Goal: Information Seeking & Learning: Learn about a topic

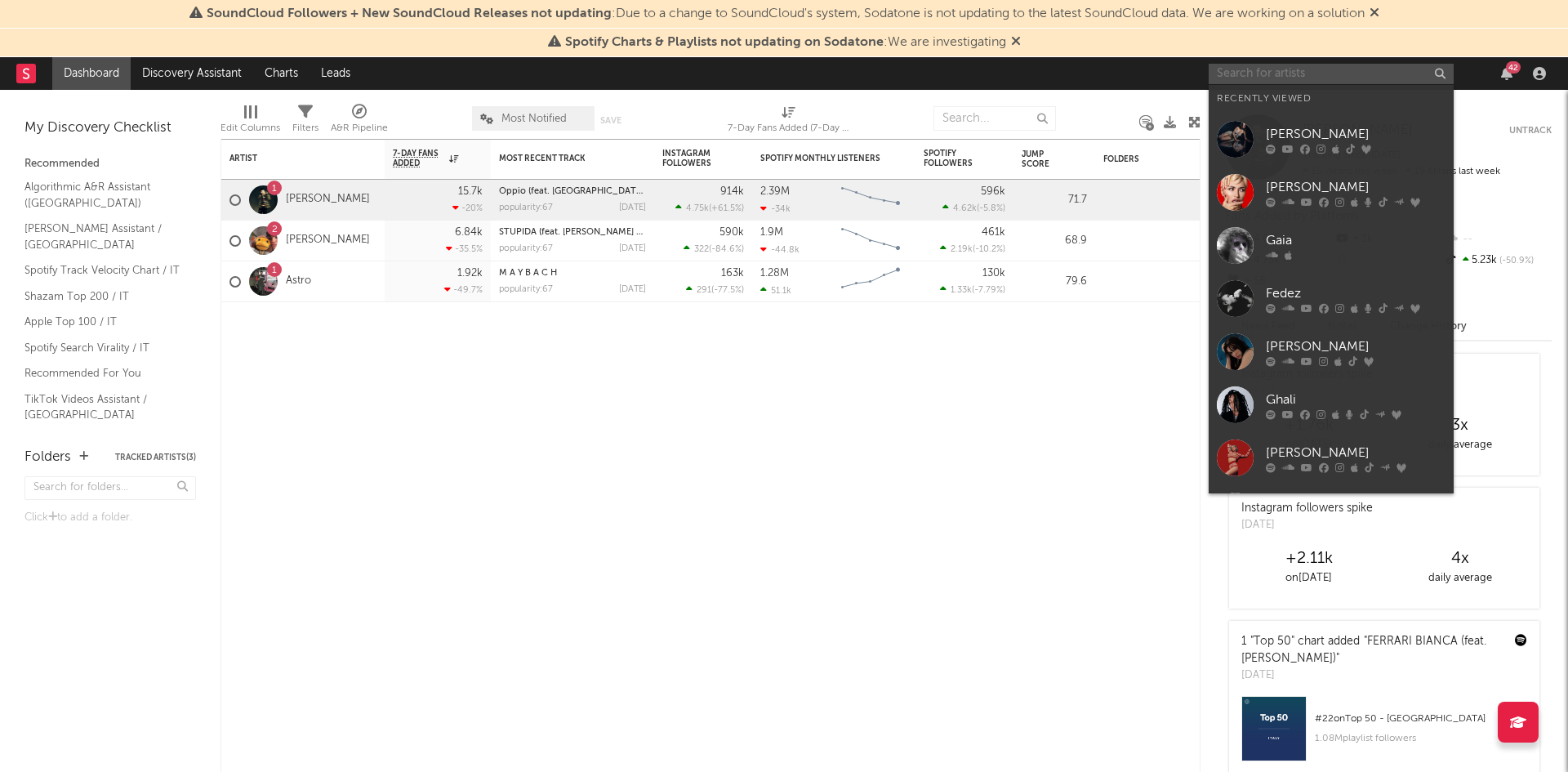
click at [1337, 79] on input "text" at bounding box center [1331, 74] width 245 height 21
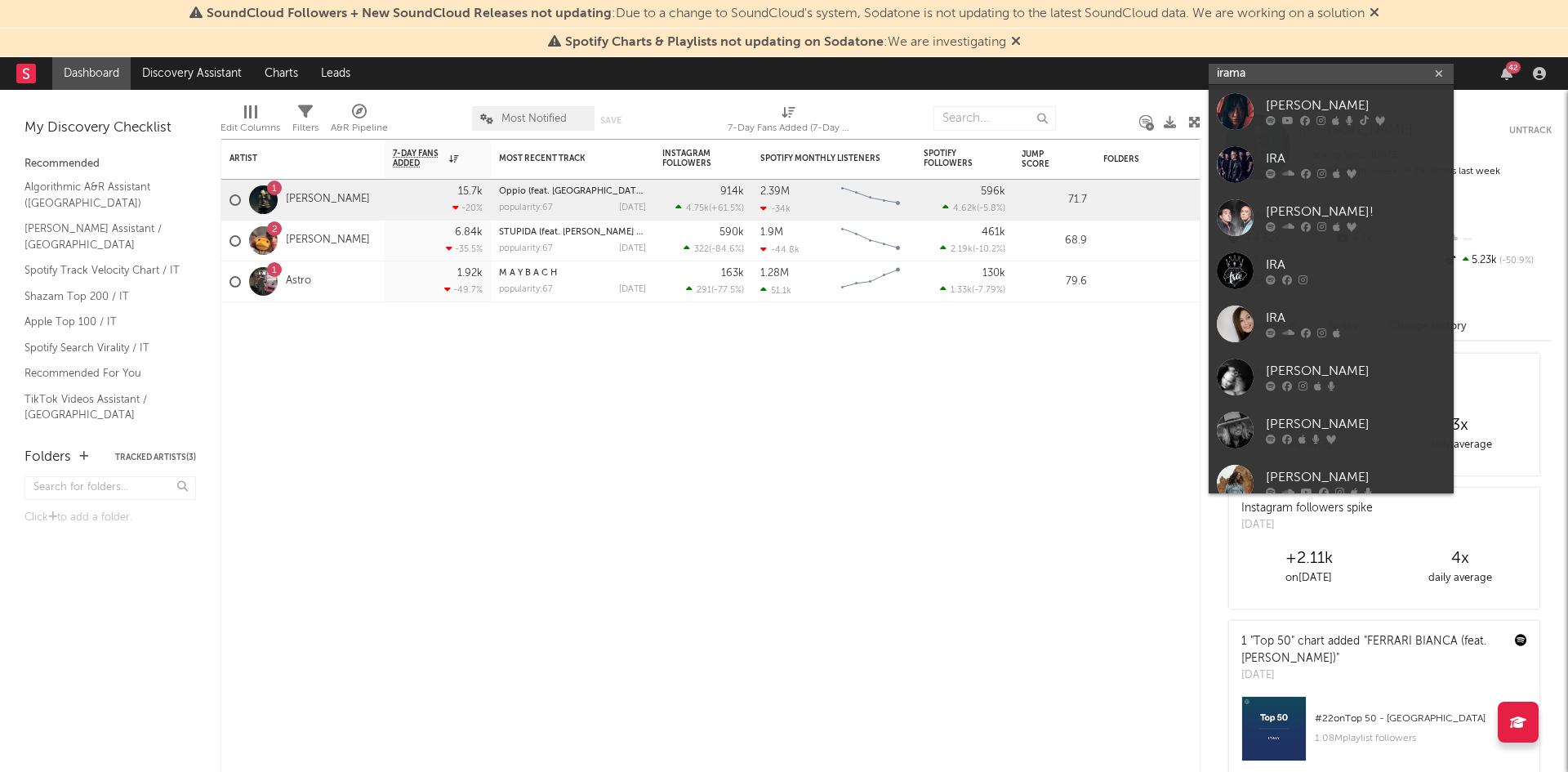
click at [1275, 72] on input "irama" at bounding box center [1331, 74] width 245 height 21
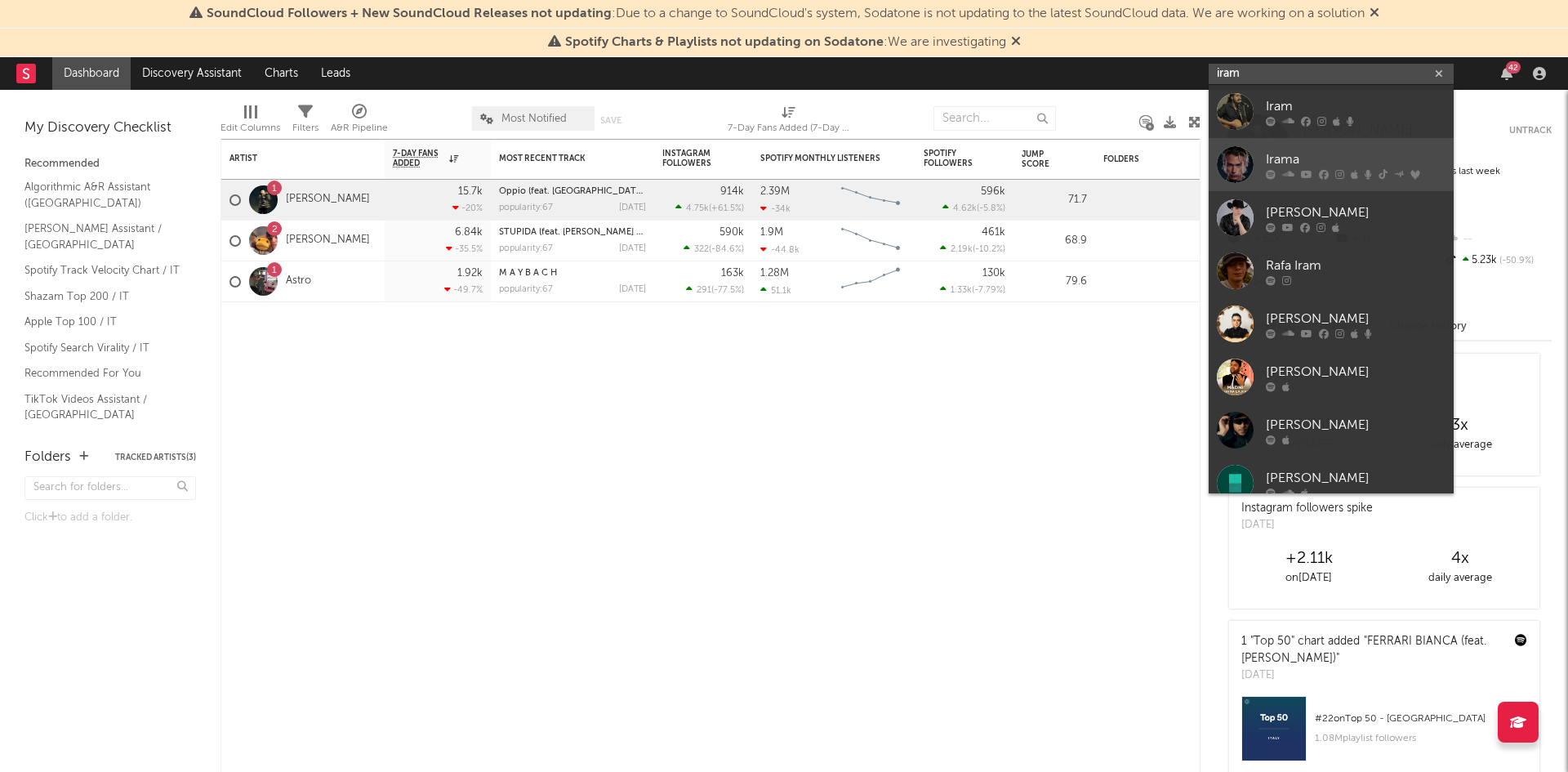
type input "iram"
click at [1239, 167] on div at bounding box center [1235, 165] width 37 height 37
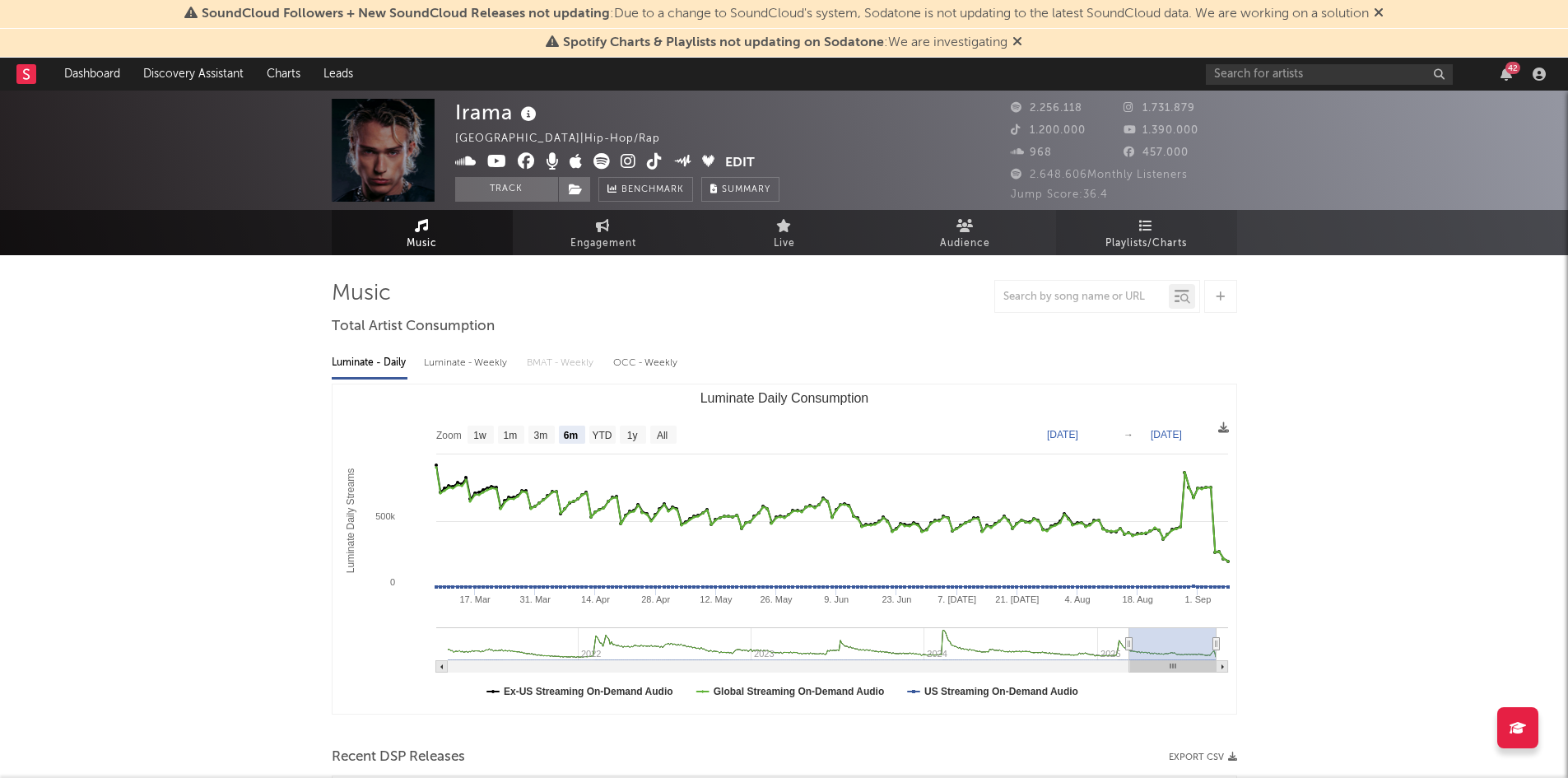
click at [1110, 215] on link "Playlists/Charts" at bounding box center [1146, 233] width 181 height 45
